Goal: Task Accomplishment & Management: Use online tool/utility

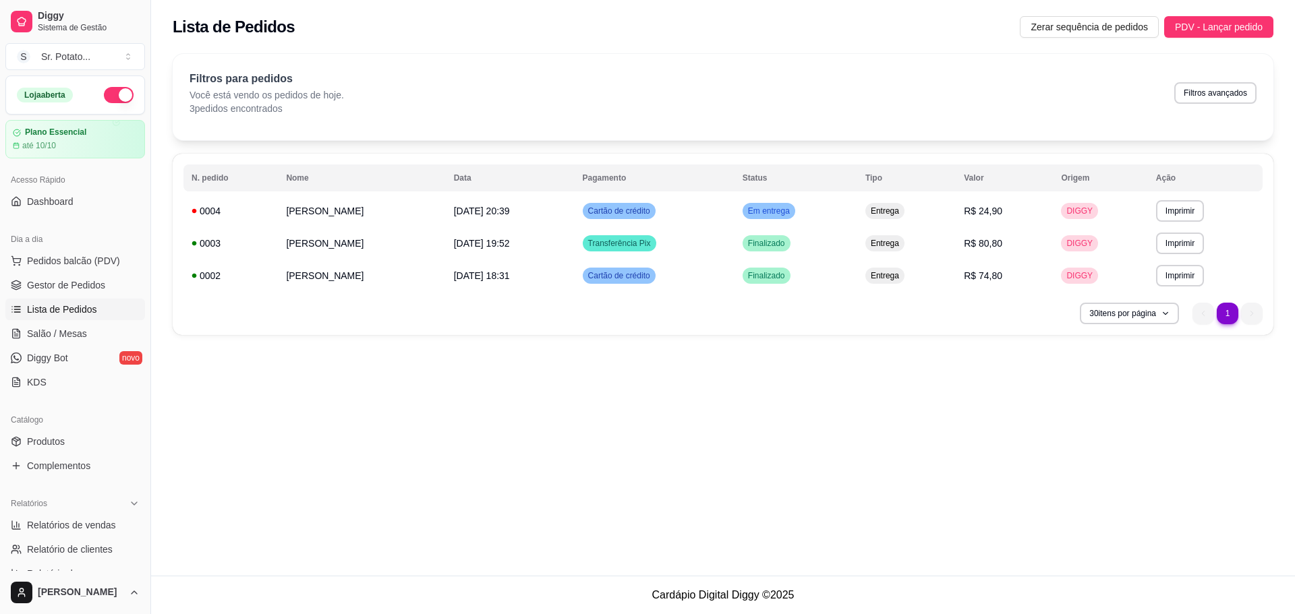
click at [554, 432] on div "**********" at bounding box center [723, 288] width 1144 height 576
